Goal: Information Seeking & Learning: Learn about a topic

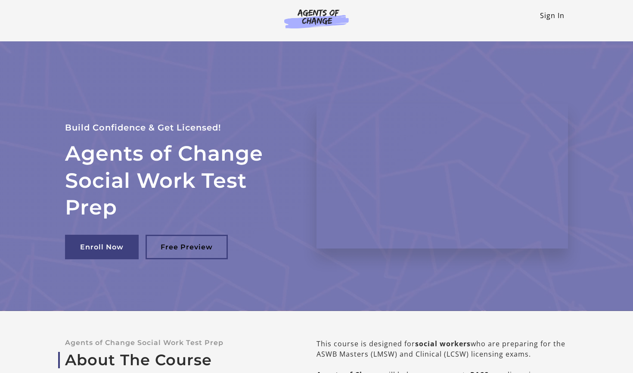
click at [547, 19] on link "Sign In" at bounding box center [552, 15] width 25 height 9
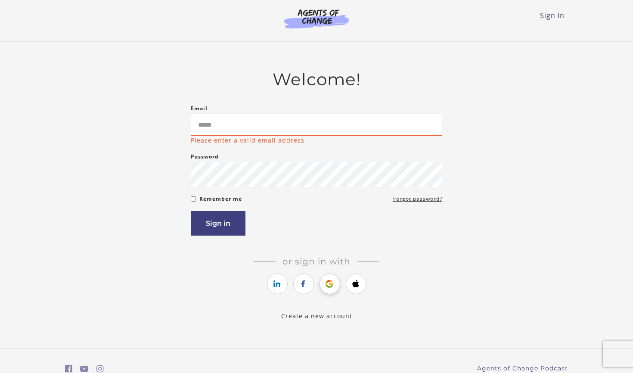
click at [328, 277] on link "https://courses.thinkific.com/users/auth/google?ss%5Breferral%5D=&ss%5Buser_ret…" at bounding box center [330, 283] width 21 height 21
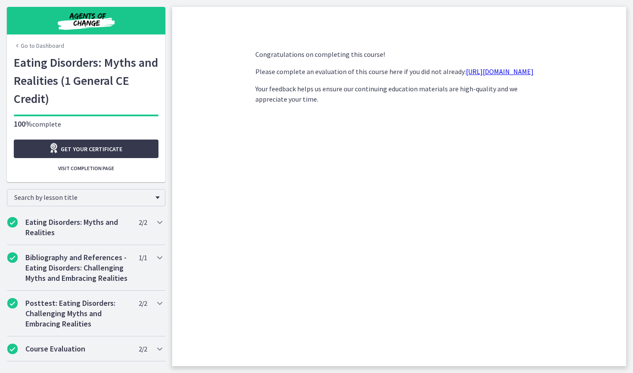
click at [47, 44] on link "Go to Dashboard" at bounding box center [39, 45] width 50 height 9
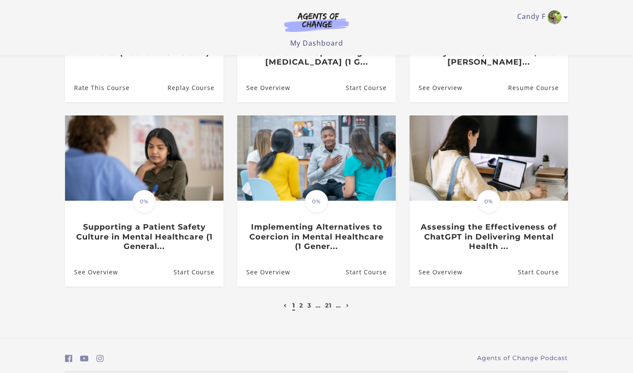
scroll to position [205, 0]
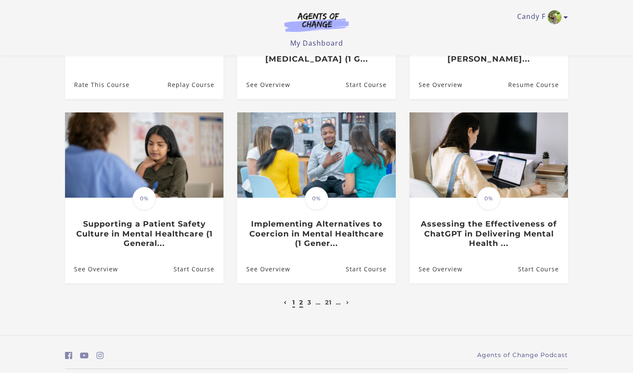
click at [299, 303] on link "2" at bounding box center [301, 302] width 4 height 8
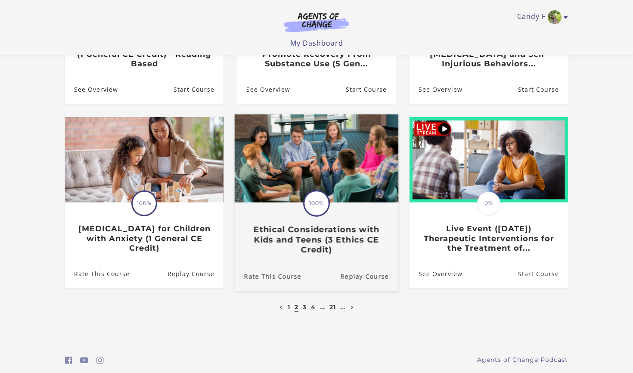
scroll to position [201, 0]
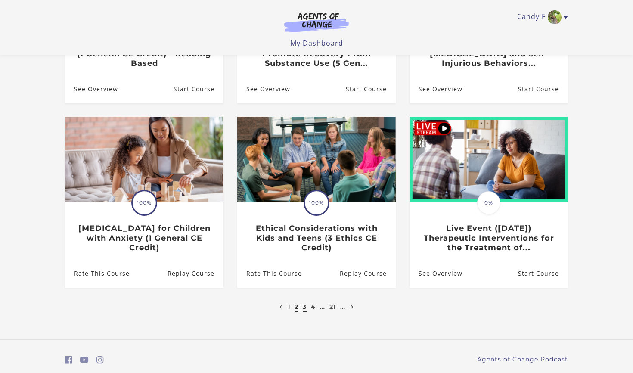
click at [303, 307] on link "3" at bounding box center [305, 307] width 4 height 8
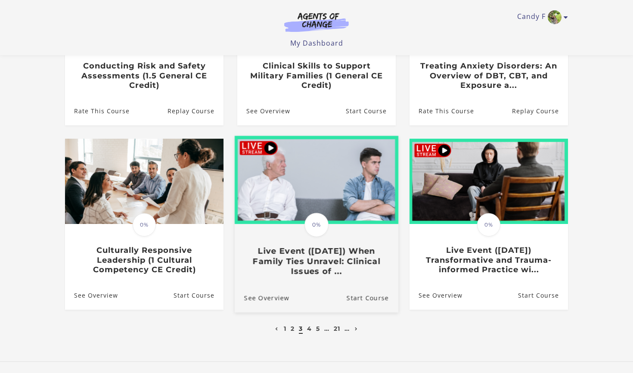
scroll to position [182, 0]
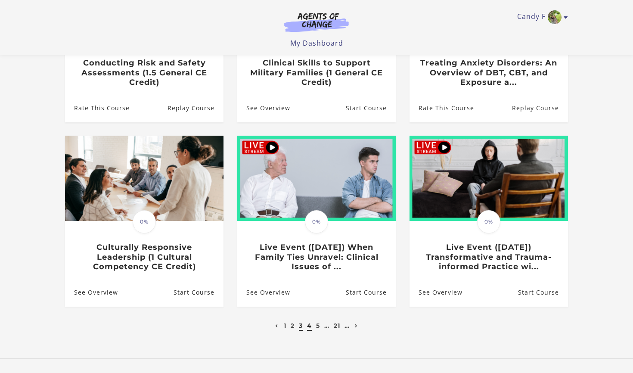
click at [310, 326] on link "4" at bounding box center [309, 326] width 5 height 8
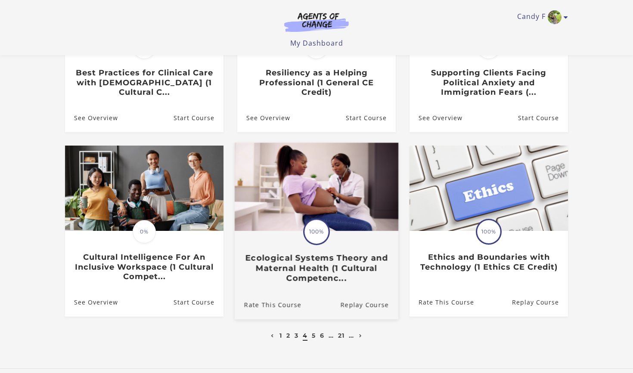
scroll to position [183, 0]
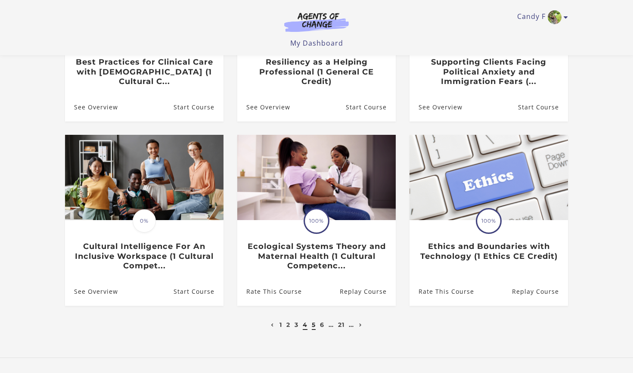
click at [314, 325] on link "5" at bounding box center [314, 325] width 4 height 8
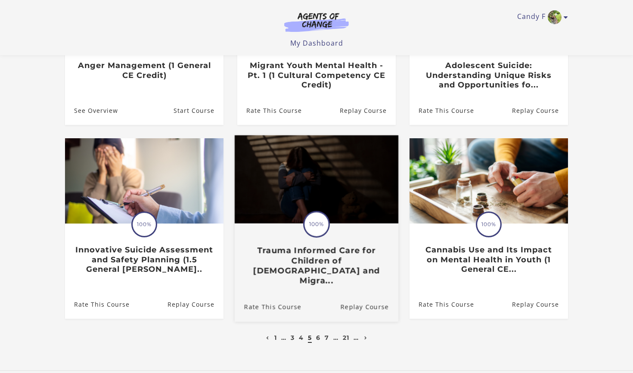
scroll to position [186, 0]
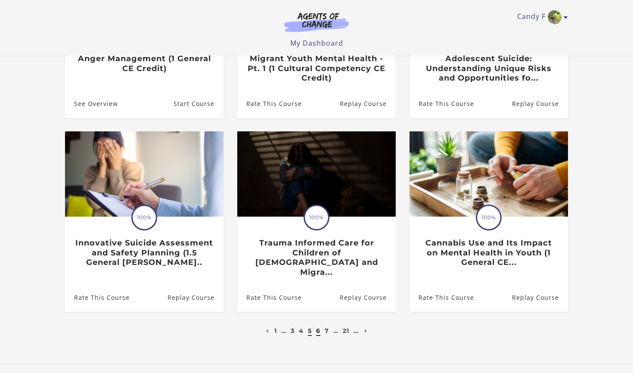
click at [317, 327] on link "6" at bounding box center [318, 331] width 4 height 8
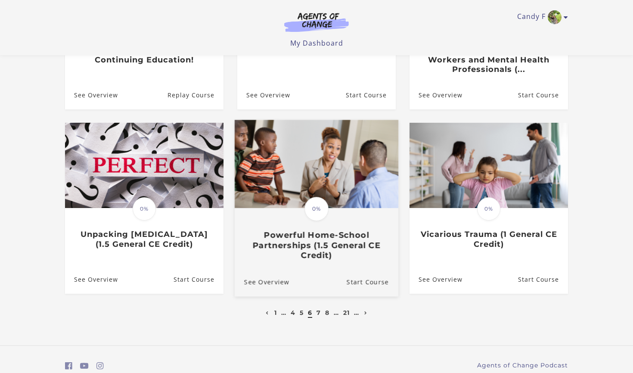
scroll to position [196, 0]
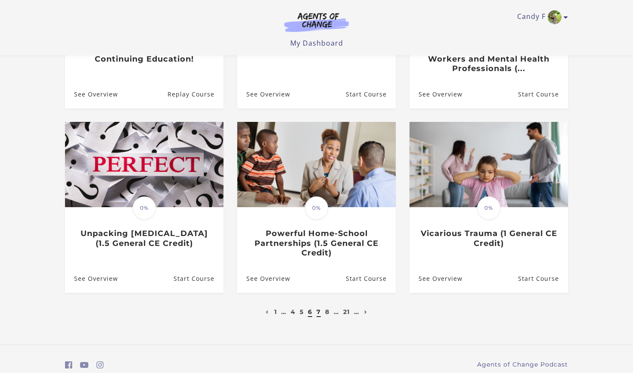
click at [318, 313] on link "7" at bounding box center [319, 312] width 4 height 8
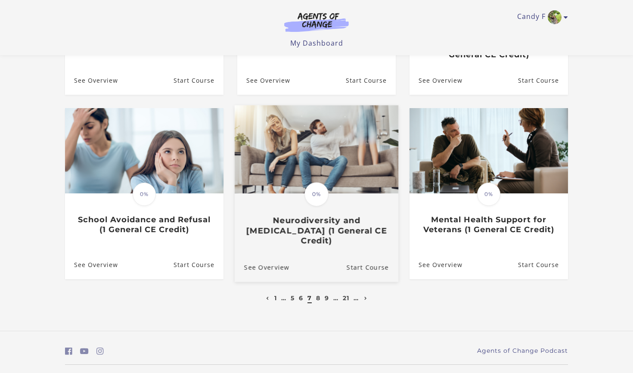
scroll to position [212, 0]
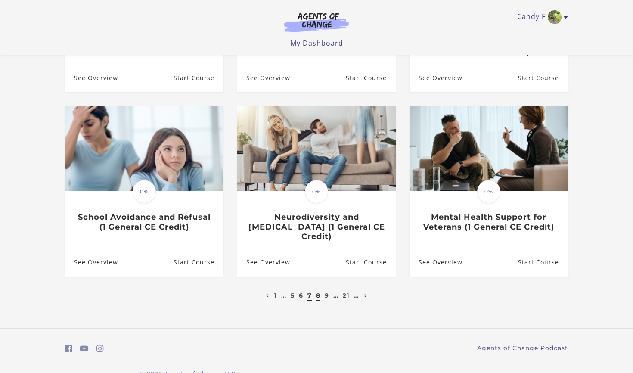
click at [318, 292] on link "8" at bounding box center [318, 296] width 4 height 8
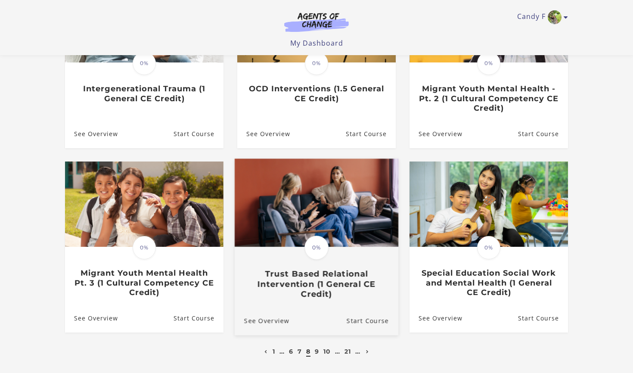
scroll to position [181, 0]
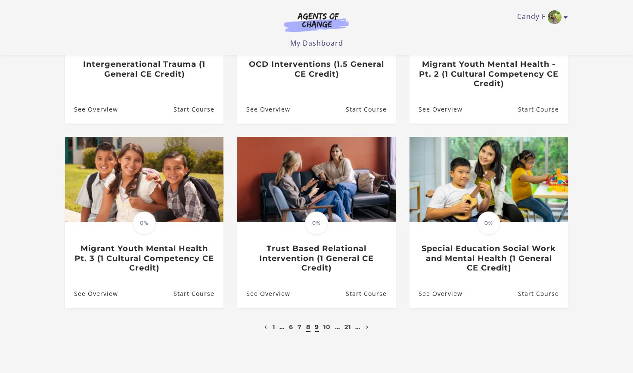
click at [317, 328] on link "9" at bounding box center [317, 327] width 4 height 8
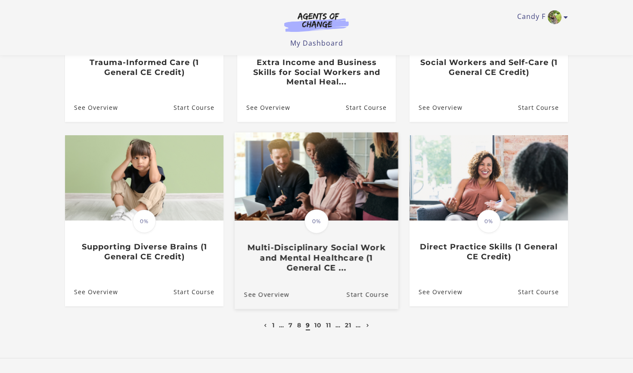
scroll to position [186, 0]
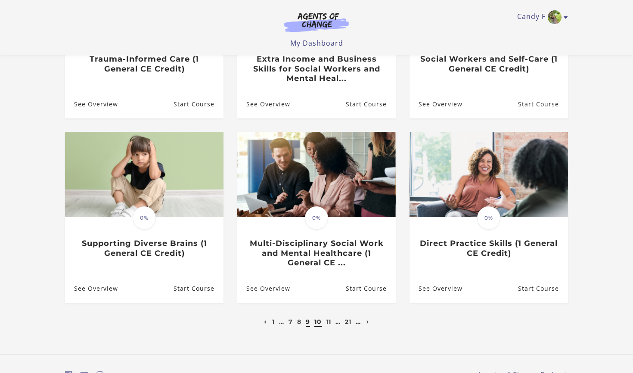
click at [317, 323] on link "10" at bounding box center [317, 322] width 7 height 8
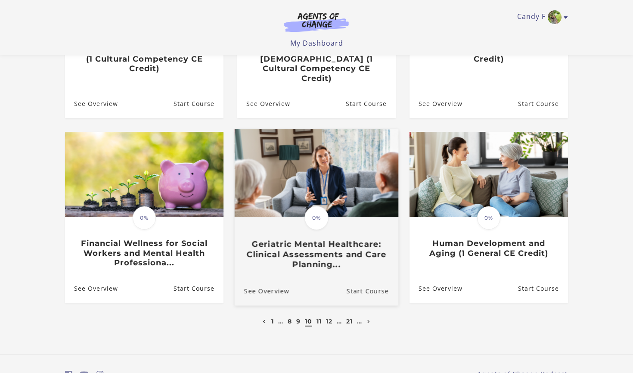
scroll to position [197, 0]
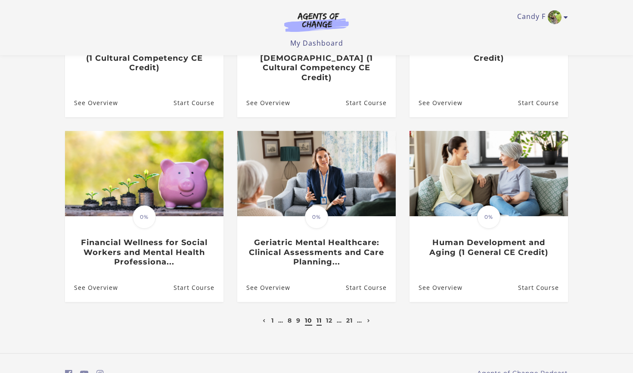
click at [319, 317] on link "11" at bounding box center [319, 321] width 5 height 8
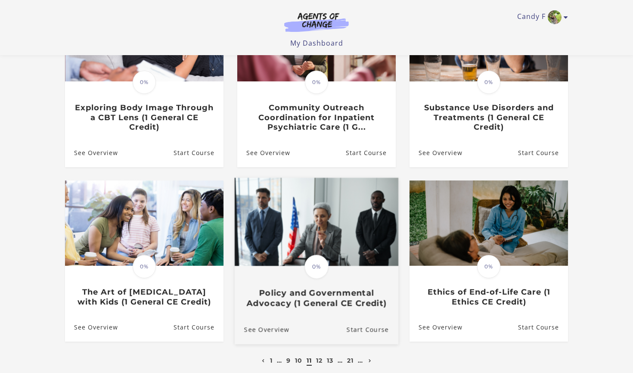
scroll to position [137, 0]
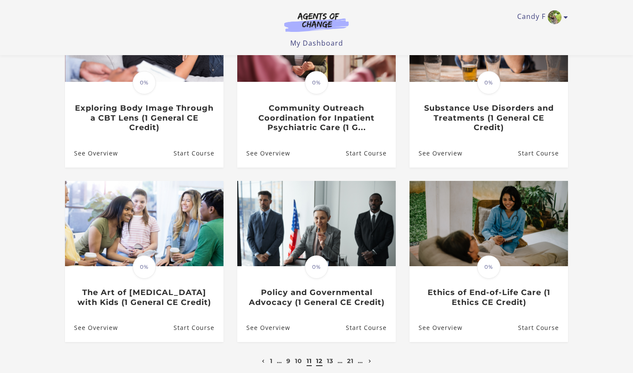
click at [318, 363] on link "12" at bounding box center [319, 361] width 6 height 8
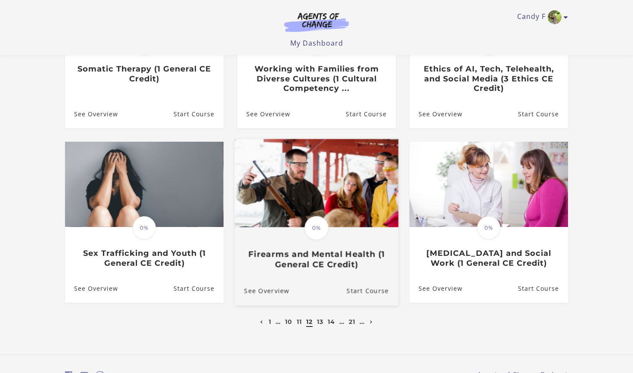
scroll to position [179, 0]
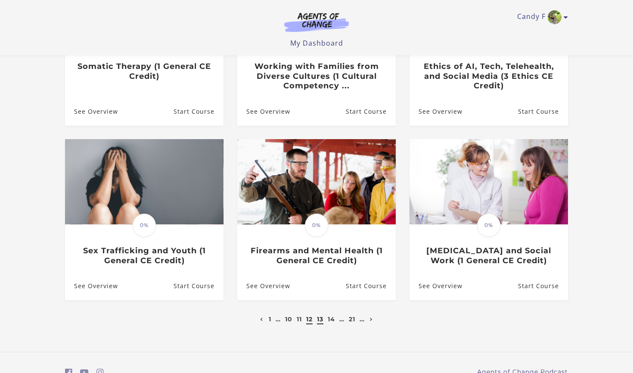
click at [320, 322] on link "13" at bounding box center [320, 319] width 6 height 8
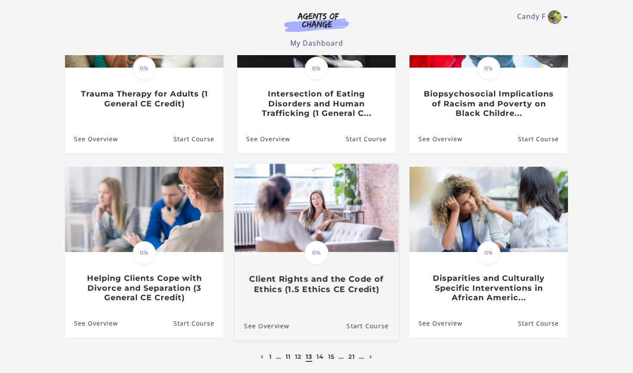
scroll to position [149, 0]
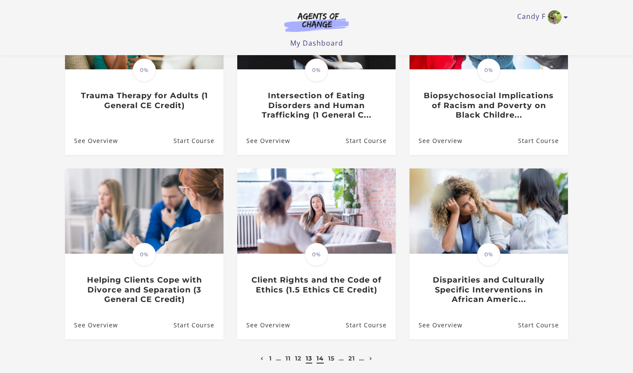
click at [318, 359] on link "14" at bounding box center [320, 358] width 7 height 8
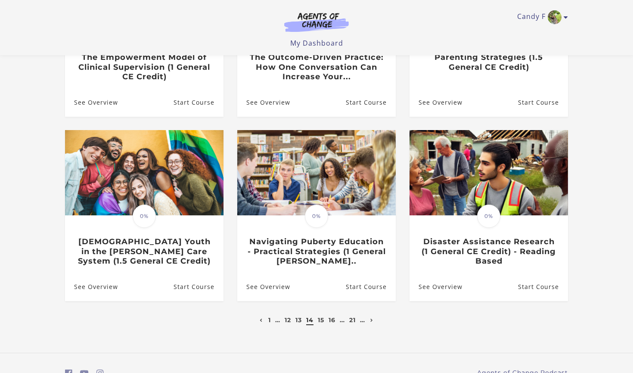
scroll to position [189, 0]
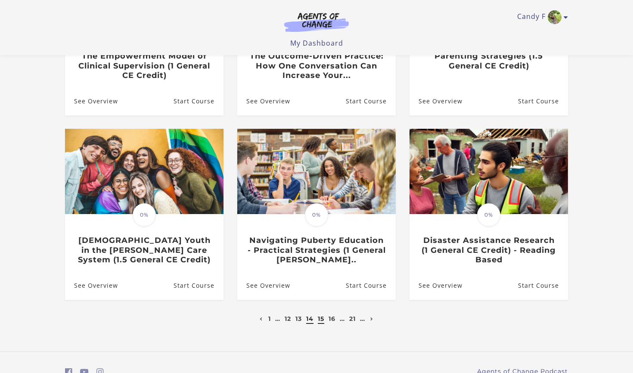
click at [322, 316] on link "15" at bounding box center [321, 319] width 6 height 8
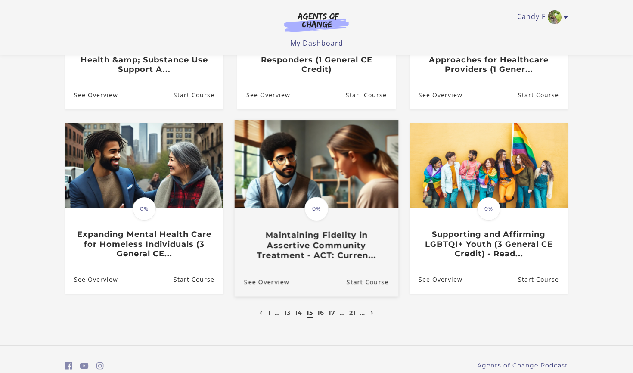
scroll to position [197, 0]
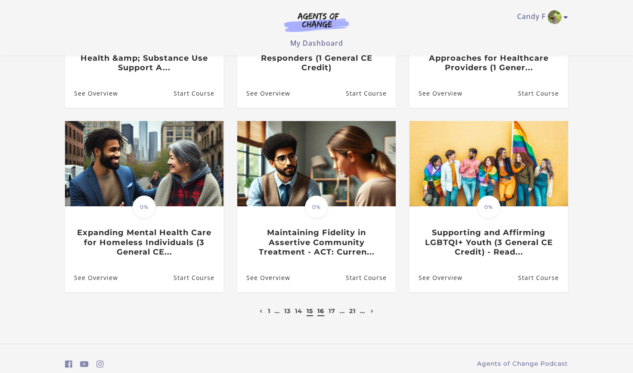
click at [320, 312] on link "16" at bounding box center [320, 311] width 7 height 8
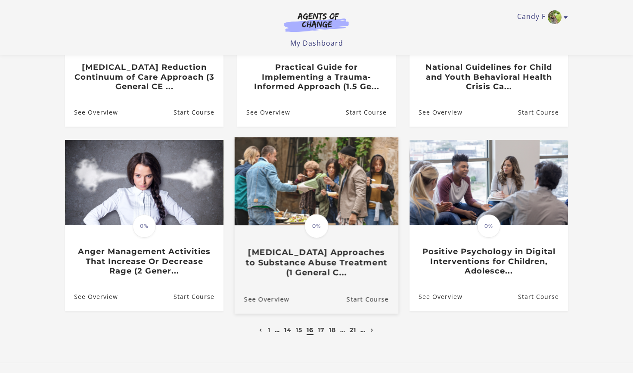
scroll to position [178, 0]
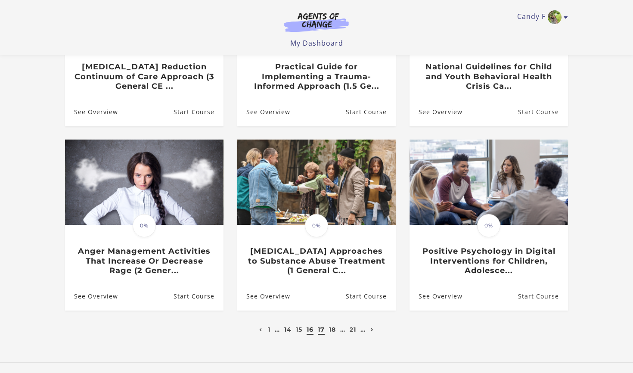
click at [321, 330] on link "17" at bounding box center [321, 330] width 7 height 8
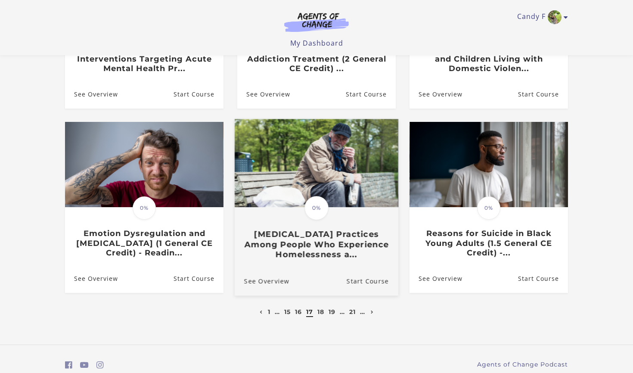
scroll to position [199, 0]
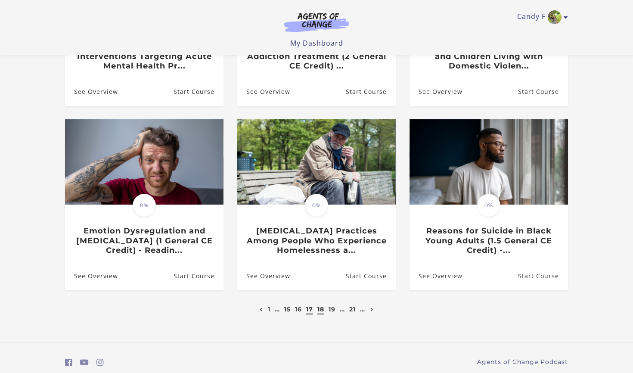
click at [320, 309] on link "18" at bounding box center [320, 309] width 7 height 8
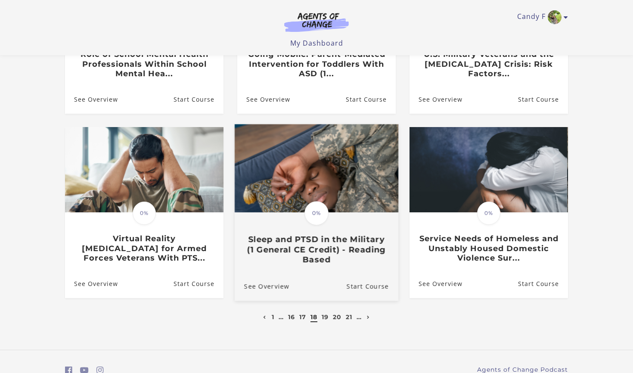
scroll to position [199, 0]
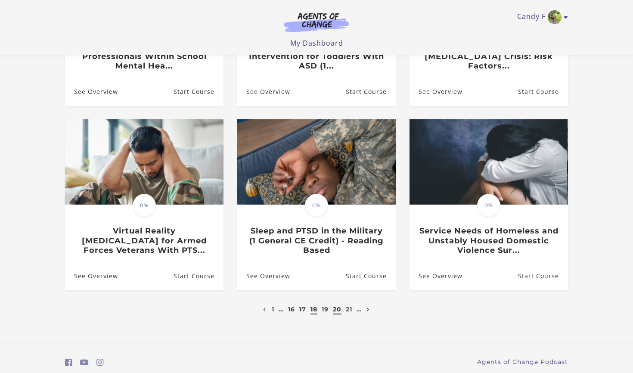
click at [337, 310] on link "20" at bounding box center [337, 309] width 9 height 8
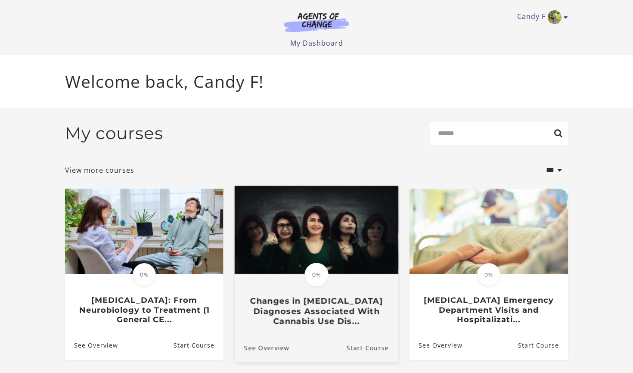
click at [332, 319] on h3 "Changes in [MEDICAL_DATA] Diagnoses Associated With Cannabis Use Dis..." at bounding box center [316, 311] width 145 height 30
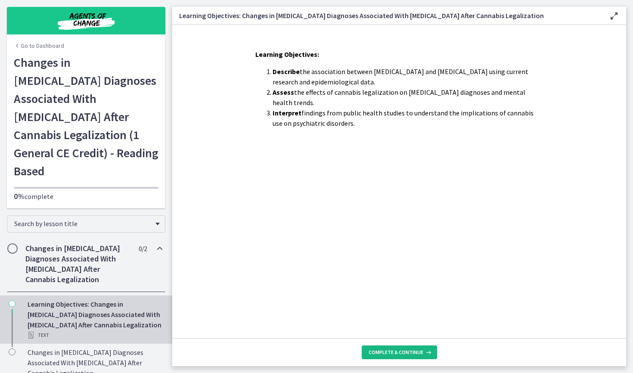
click at [379, 357] on button "Complete & continue" at bounding box center [399, 352] width 75 height 14
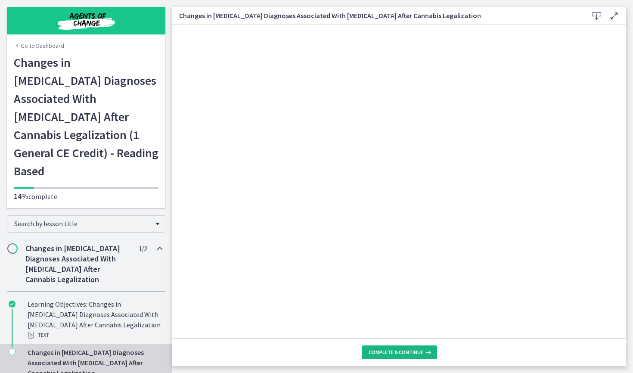
click at [386, 352] on span "Complete & continue" at bounding box center [396, 352] width 55 height 7
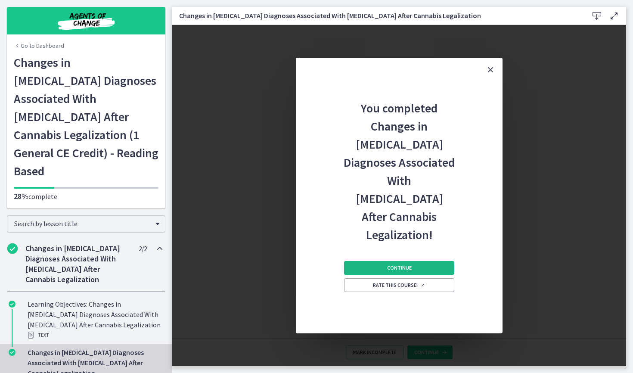
click at [405, 264] on span "Continue" at bounding box center [399, 267] width 25 height 7
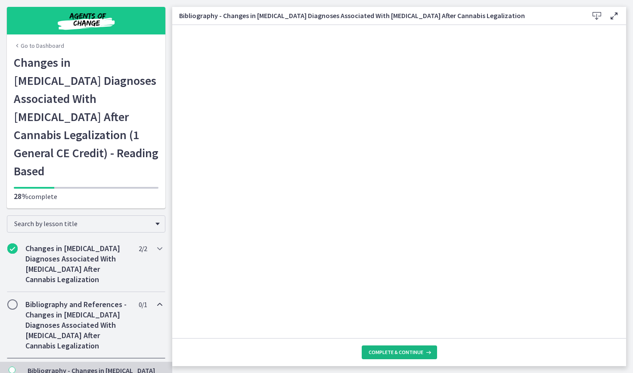
click at [403, 351] on span "Complete & continue" at bounding box center [396, 352] width 55 height 7
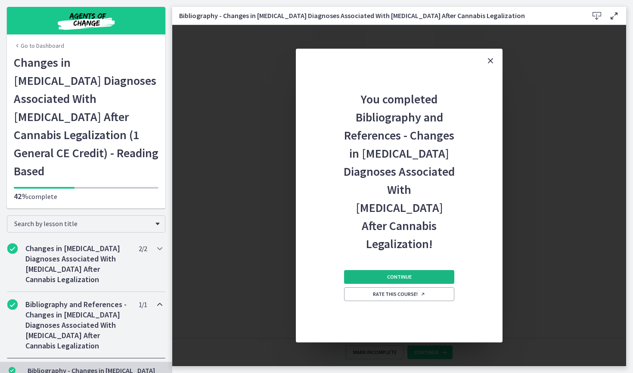
click at [399, 277] on span "Continue" at bounding box center [399, 276] width 25 height 7
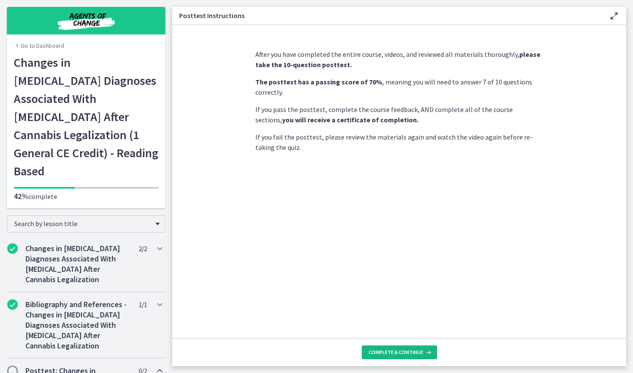
click at [400, 352] on span "Complete & continue" at bounding box center [396, 352] width 55 height 7
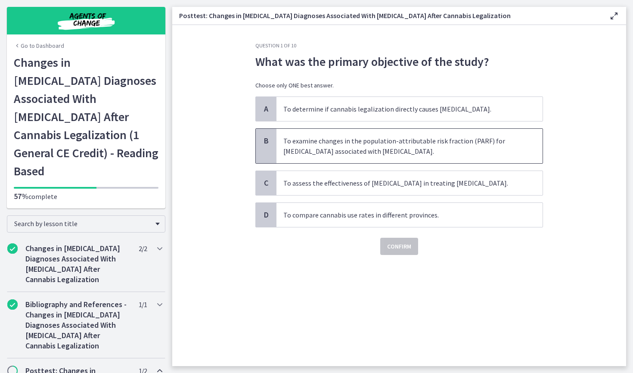
click at [361, 146] on span "To examine changes in the population-attributable risk fraction (PARF) for [MED…" at bounding box center [409, 146] width 266 height 34
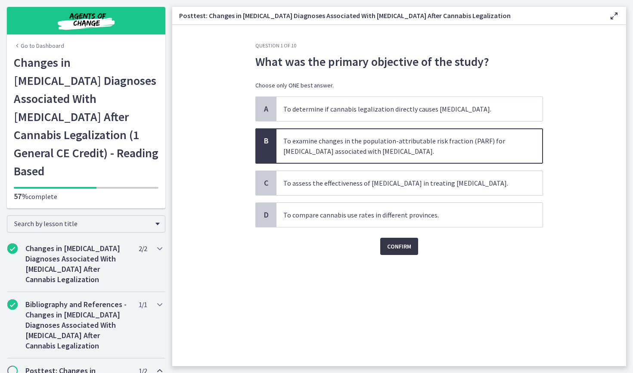
click at [392, 248] on span "Confirm" at bounding box center [399, 246] width 24 height 10
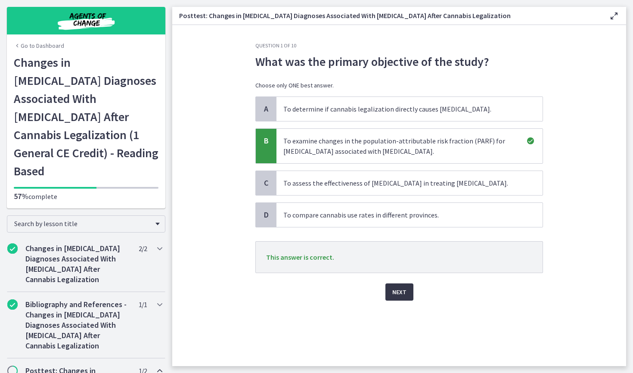
click at [399, 292] on span "Next" at bounding box center [399, 292] width 14 height 10
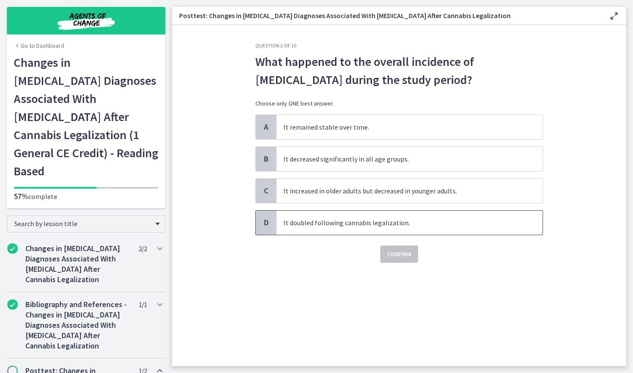
click at [367, 226] on span "It doubled following cannabis legalization." at bounding box center [409, 223] width 266 height 24
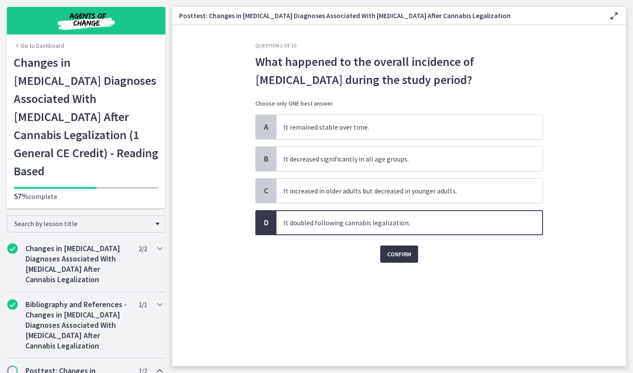
click at [400, 258] on span "Confirm" at bounding box center [399, 254] width 24 height 10
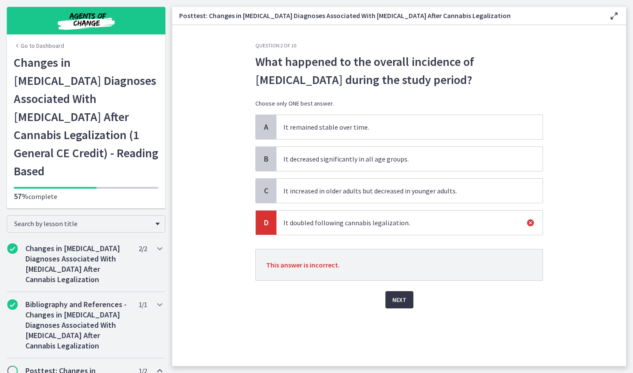
click at [401, 298] on span "Next" at bounding box center [399, 300] width 14 height 10
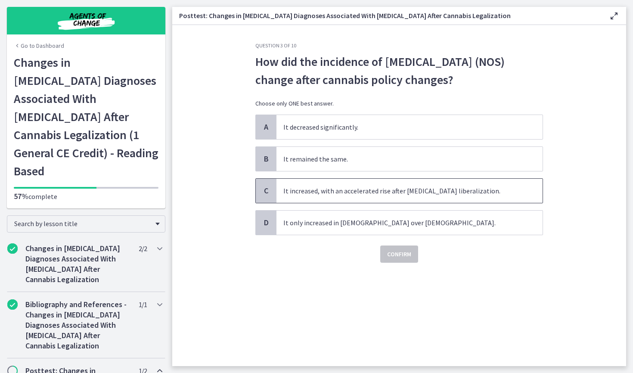
click at [381, 196] on span "It increased, with an accelerated rise after [MEDICAL_DATA] liberalization." at bounding box center [409, 191] width 266 height 24
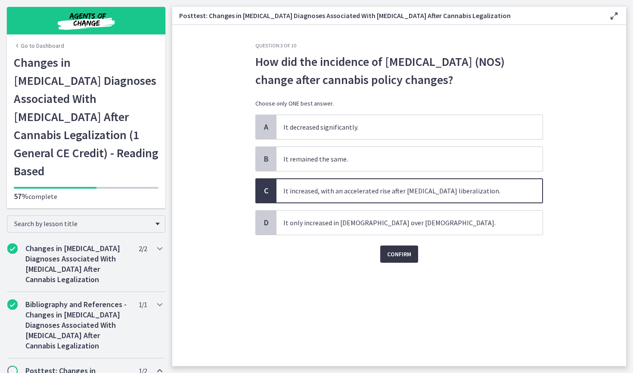
click at [397, 257] on span "Confirm" at bounding box center [399, 254] width 24 height 10
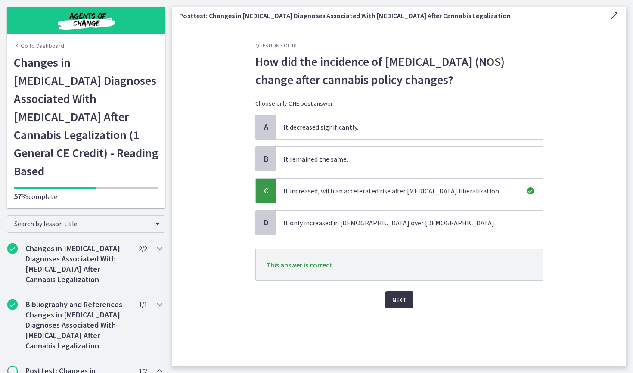
click at [403, 298] on span "Next" at bounding box center [399, 300] width 14 height 10
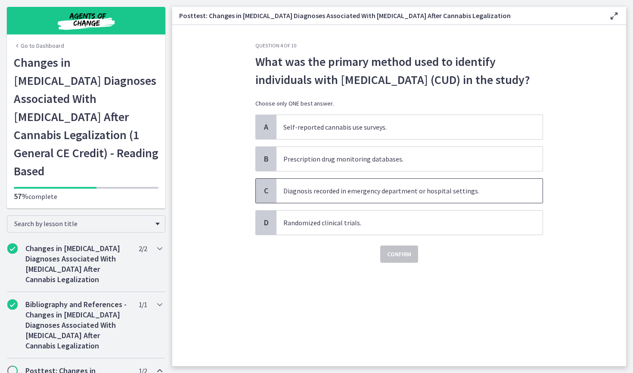
click at [398, 203] on span "Diagnosis recorded in emergency department or hospital settings." at bounding box center [409, 191] width 266 height 24
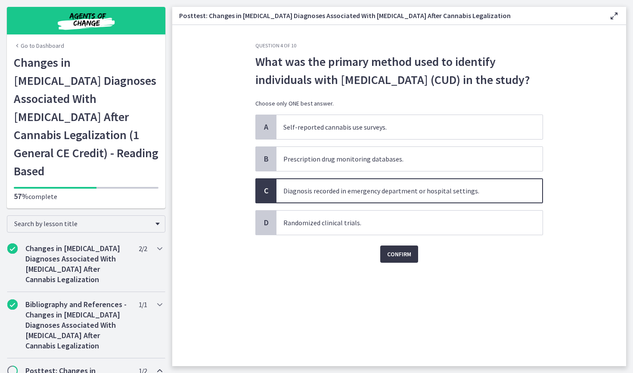
click at [398, 259] on span "Confirm" at bounding box center [399, 254] width 24 height 10
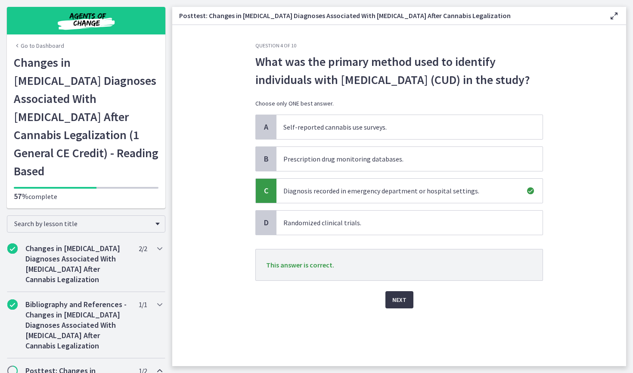
click at [401, 305] on span "Next" at bounding box center [399, 300] width 14 height 10
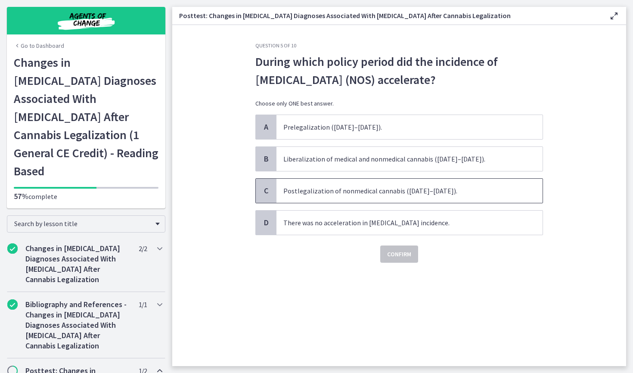
click at [395, 190] on span "Postlegalization of nonmedical cannabis (2018–2022)." at bounding box center [409, 191] width 266 height 24
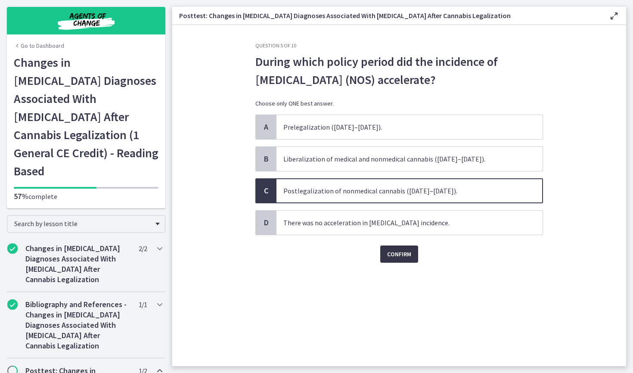
click at [397, 257] on span "Confirm" at bounding box center [399, 254] width 24 height 10
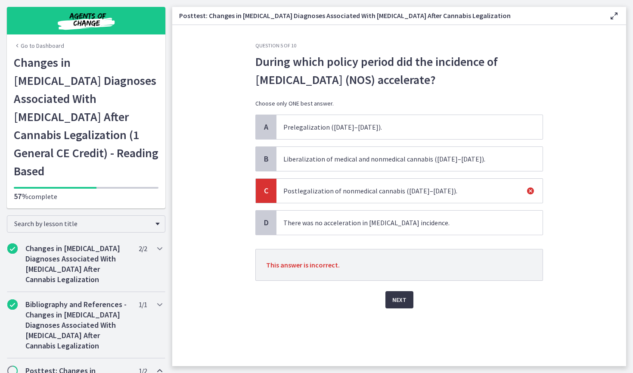
click at [404, 299] on span "Next" at bounding box center [399, 300] width 14 height 10
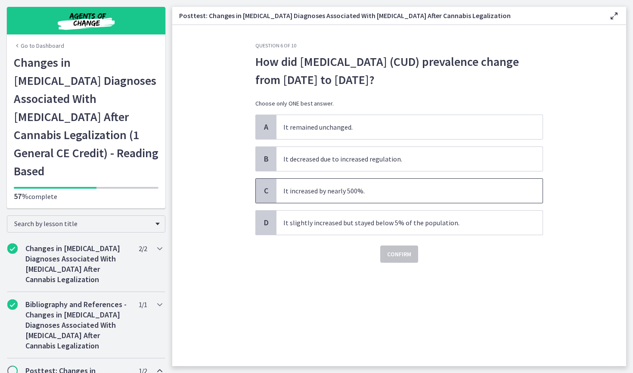
click at [349, 195] on span "It increased by nearly 500%." at bounding box center [409, 191] width 266 height 24
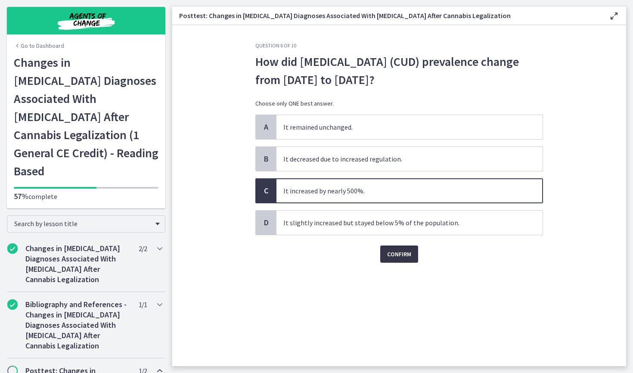
click at [400, 254] on span "Confirm" at bounding box center [399, 254] width 24 height 10
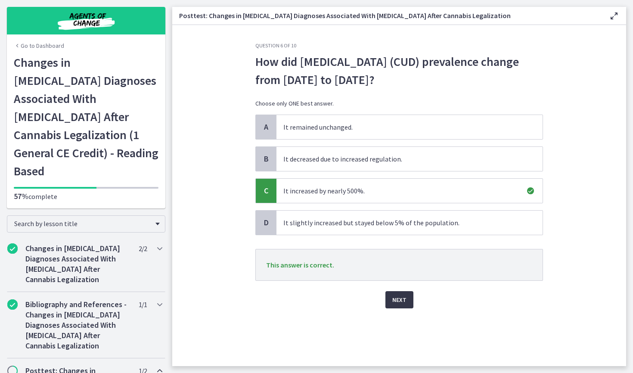
click at [396, 303] on span "Next" at bounding box center [399, 300] width 14 height 10
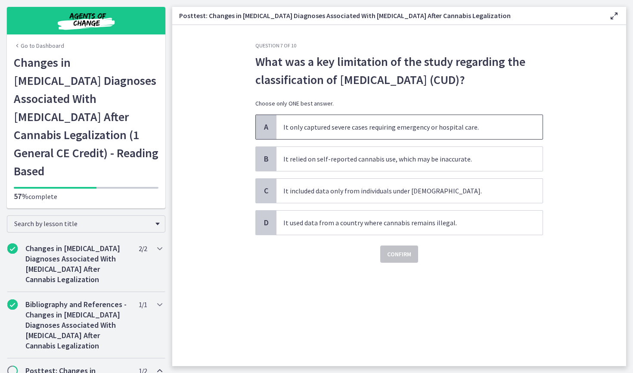
click at [395, 129] on span "It only captured severe cases requiring emergency or hospital care." at bounding box center [409, 127] width 266 height 24
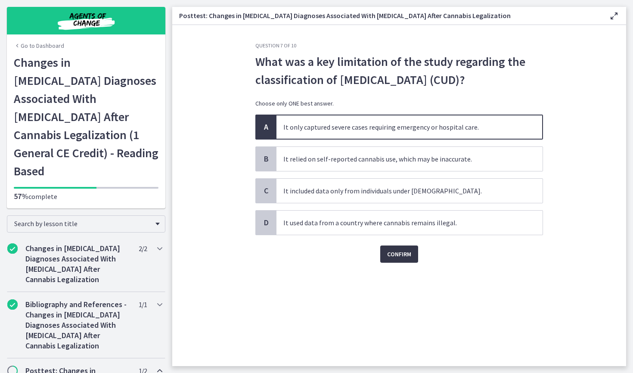
click at [399, 252] on span "Confirm" at bounding box center [399, 254] width 24 height 10
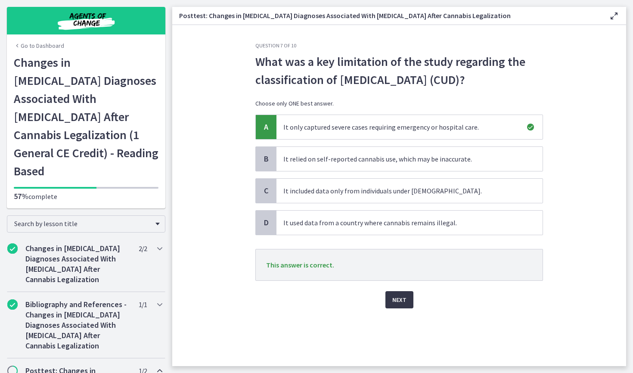
click at [404, 302] on span "Next" at bounding box center [399, 300] width 14 height 10
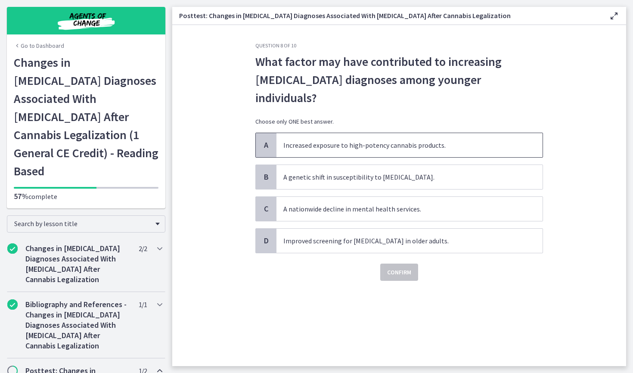
click at [409, 133] on span "Increased exposure to high-potency cannabis products." at bounding box center [409, 145] width 266 height 24
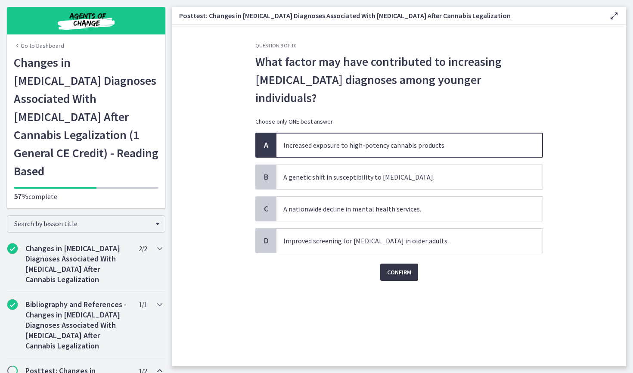
click at [410, 267] on span "Confirm" at bounding box center [399, 272] width 24 height 10
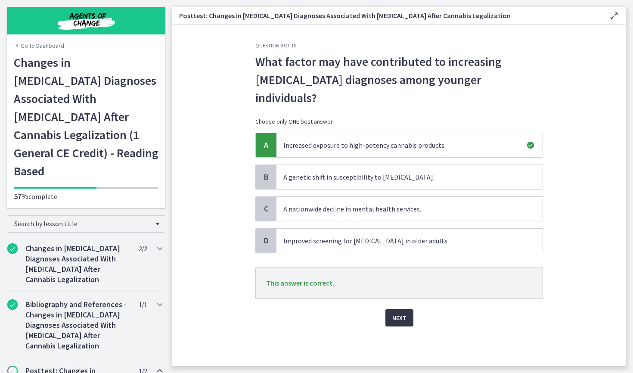
click at [407, 309] on button "Next" at bounding box center [399, 317] width 28 height 17
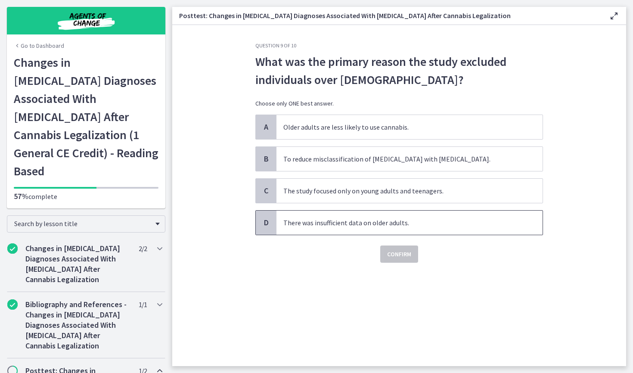
click at [371, 223] on span "There was insufficient data on older adults." at bounding box center [409, 223] width 266 height 24
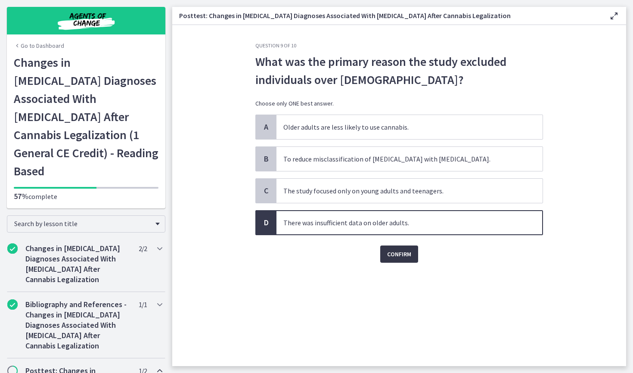
click at [398, 257] on span "Confirm" at bounding box center [399, 254] width 24 height 10
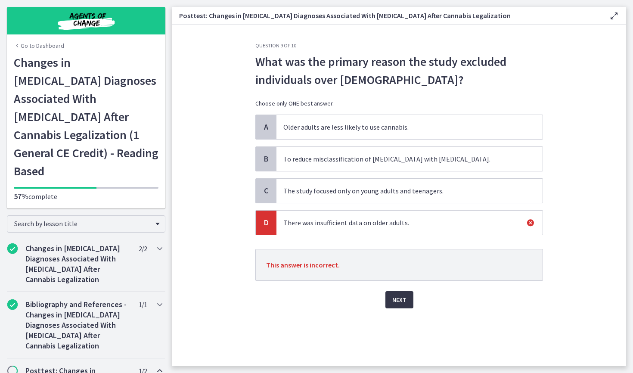
click at [402, 297] on span "Next" at bounding box center [399, 300] width 14 height 10
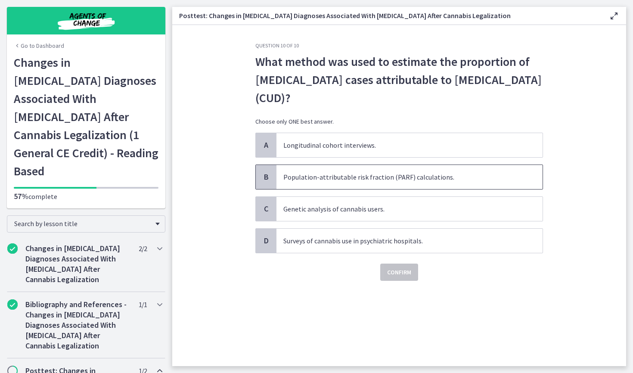
click at [398, 180] on span "Population-attributable risk fraction (PARF) calculations." at bounding box center [409, 177] width 266 height 24
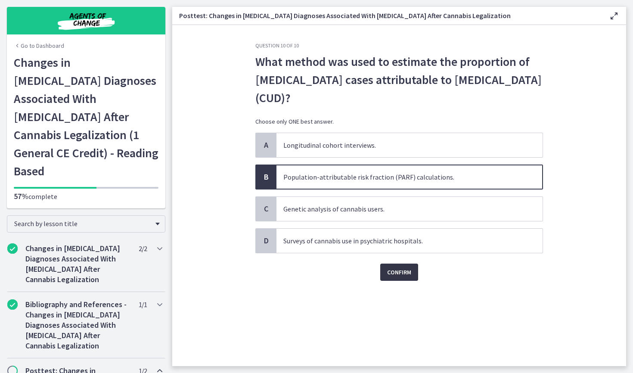
click at [405, 270] on span "Confirm" at bounding box center [399, 272] width 24 height 10
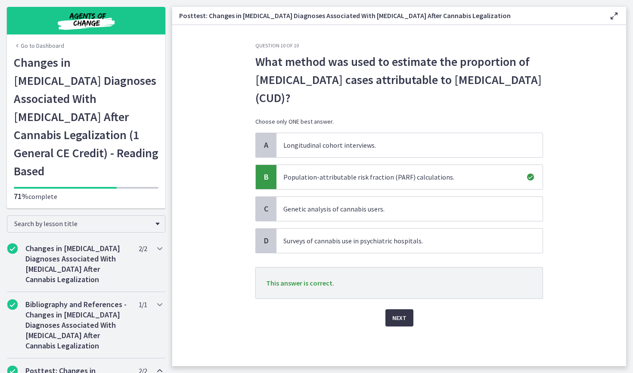
click at [402, 319] on span "Next" at bounding box center [399, 318] width 14 height 10
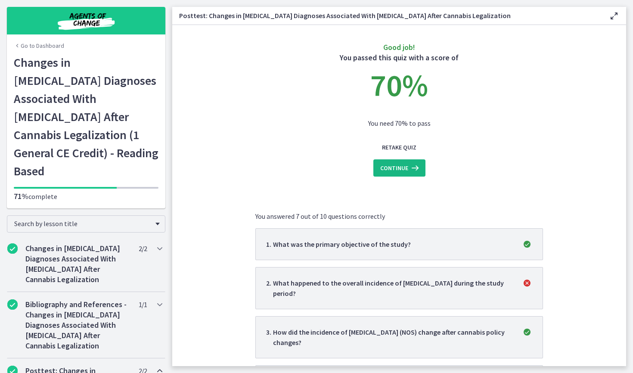
click at [392, 170] on span "Continue" at bounding box center [394, 168] width 28 height 10
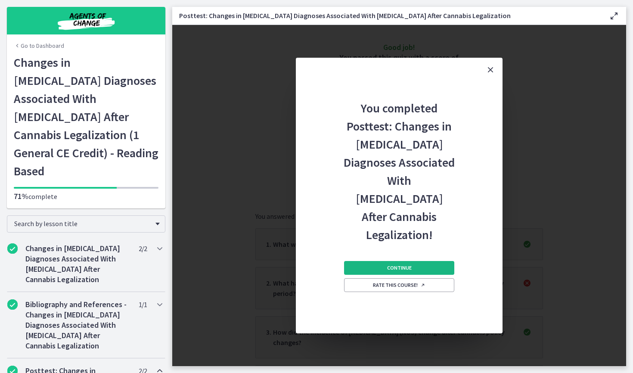
click at [415, 267] on button "Continue" at bounding box center [399, 268] width 110 height 14
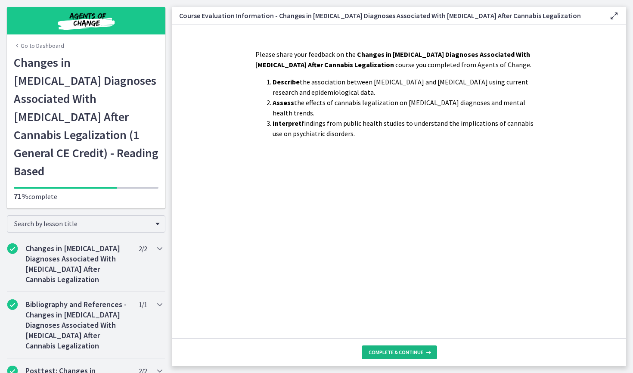
click at [404, 354] on span "Complete & continue" at bounding box center [396, 352] width 55 height 7
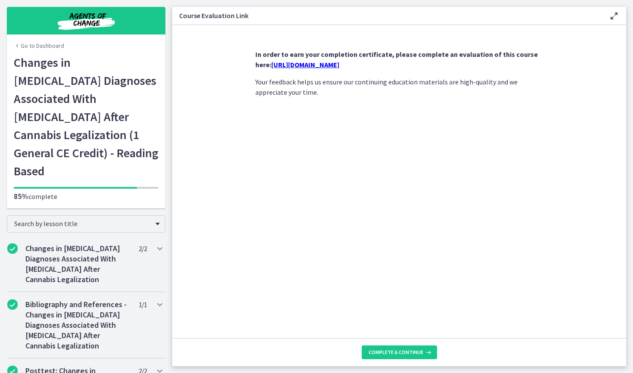
click at [339, 66] on link "https://forms.gle/2e1XMiytbNEuogPs9" at bounding box center [305, 64] width 68 height 9
click at [50, 44] on link "Go to Dashboard" at bounding box center [39, 45] width 50 height 9
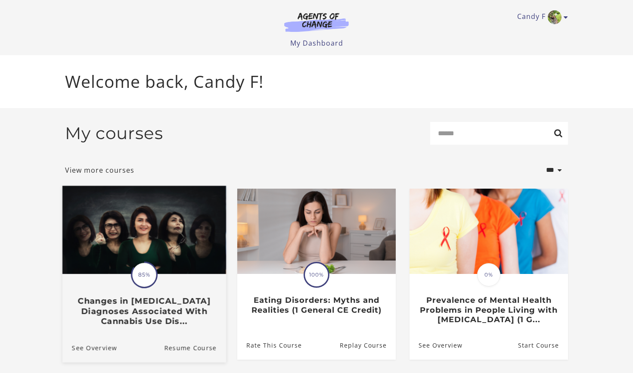
click at [141, 307] on h3 "Changes in [MEDICAL_DATA] Diagnoses Associated With Cannabis Use Dis..." at bounding box center [144, 311] width 145 height 30
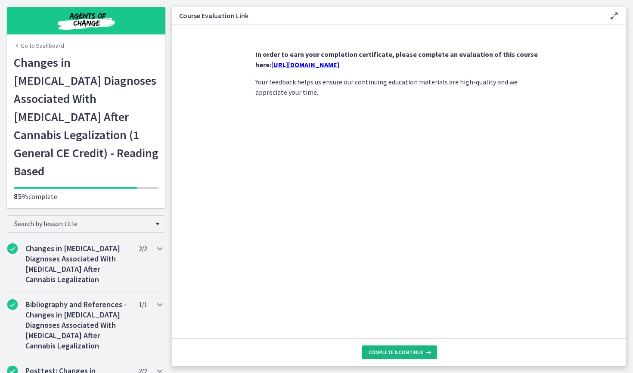
click at [377, 352] on span "Complete & continue" at bounding box center [396, 352] width 55 height 7
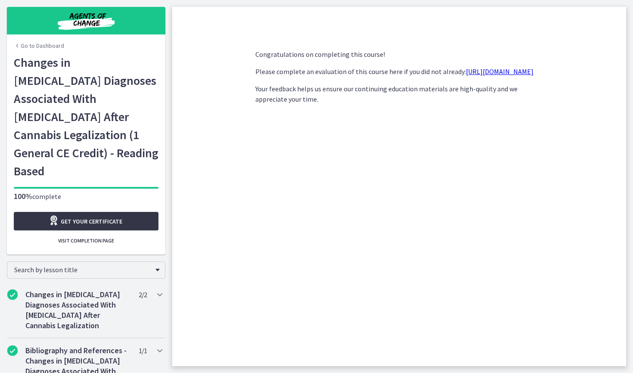
click at [97, 216] on span "Get your certificate" at bounding box center [92, 221] width 62 height 10
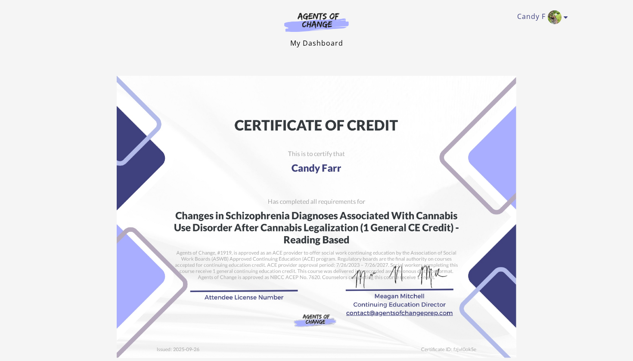
click at [309, 44] on link "My Dashboard" at bounding box center [316, 42] width 53 height 9
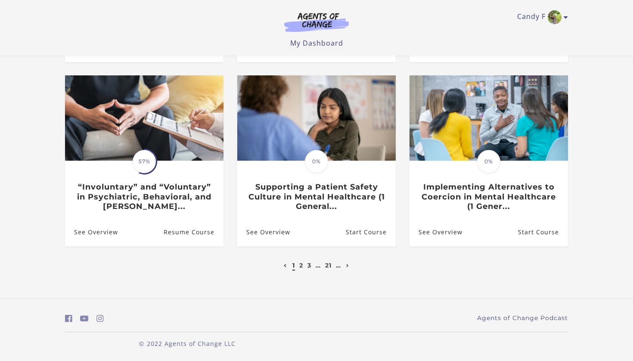
scroll to position [242, 0]
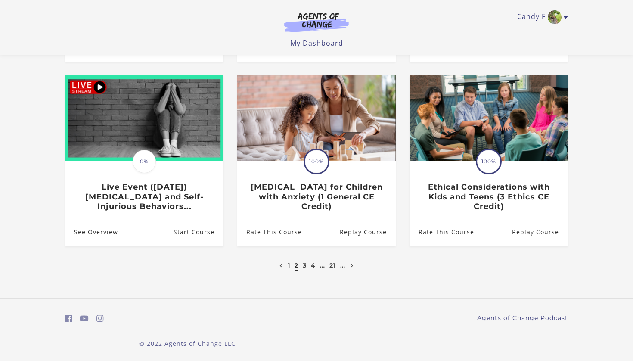
scroll to position [242, 0]
click at [354, 266] on icon "Next page" at bounding box center [352, 265] width 3 height 3
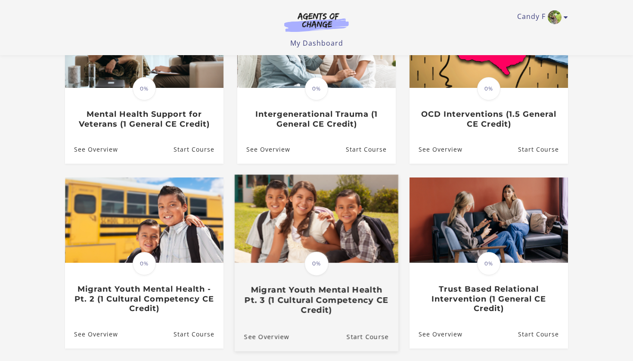
scroll to position [180, 0]
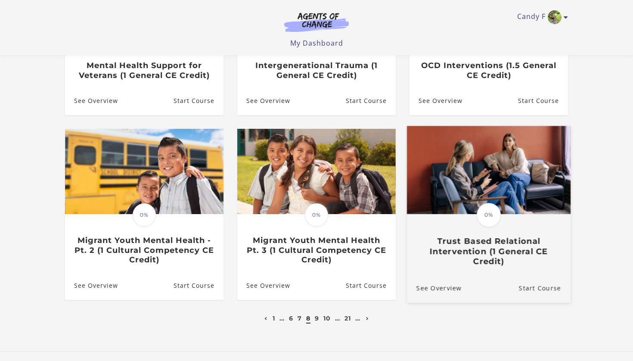
click at [446, 252] on h3 "Trust Based Relational Intervention (1 General CE Credit)" at bounding box center [488, 251] width 145 height 30
